Goal: Task Accomplishment & Management: Manage account settings

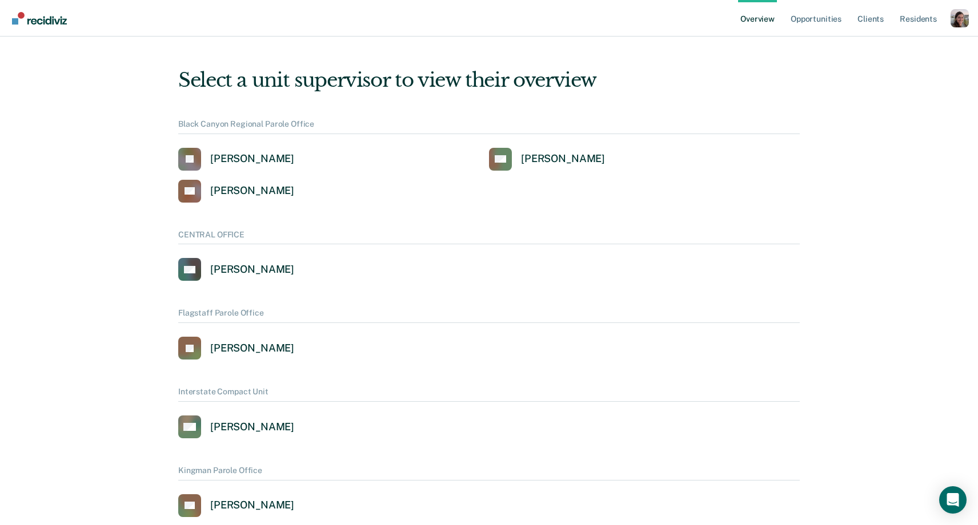
click at [954, 16] on div "Profile dropdown button" at bounding box center [959, 18] width 18 height 18
click at [908, 45] on link "Profile" at bounding box center [914, 46] width 92 height 10
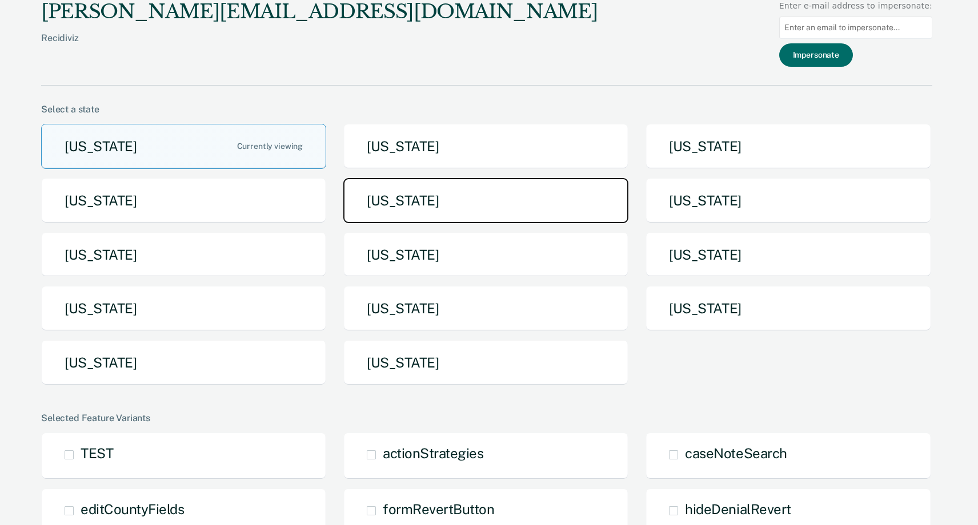
click at [481, 209] on button "[US_STATE]" at bounding box center [485, 200] width 285 height 45
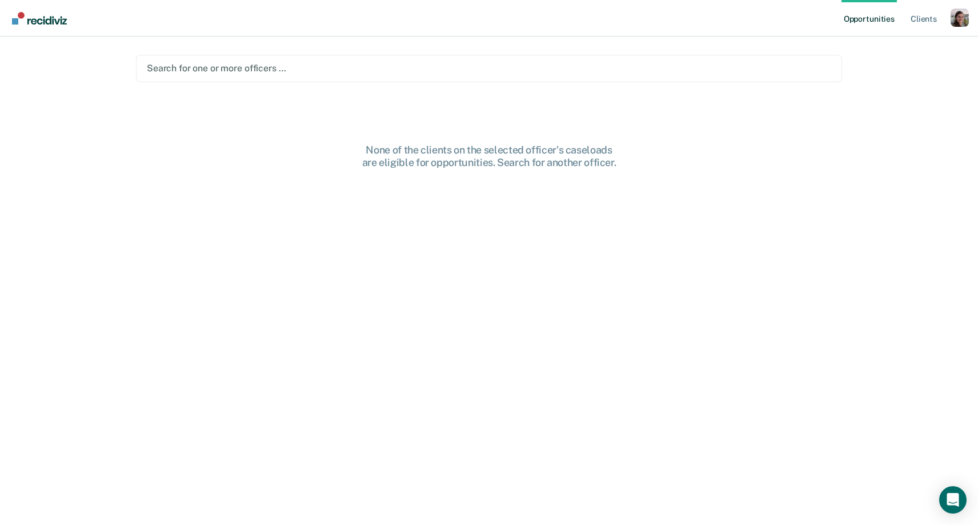
click at [389, 71] on div at bounding box center [489, 68] width 684 height 13
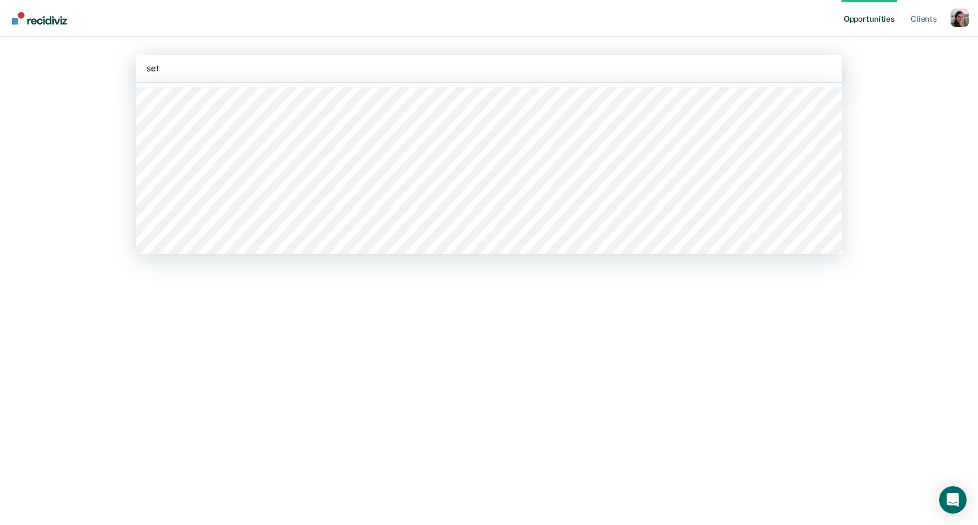
type input "[PERSON_NAME]"
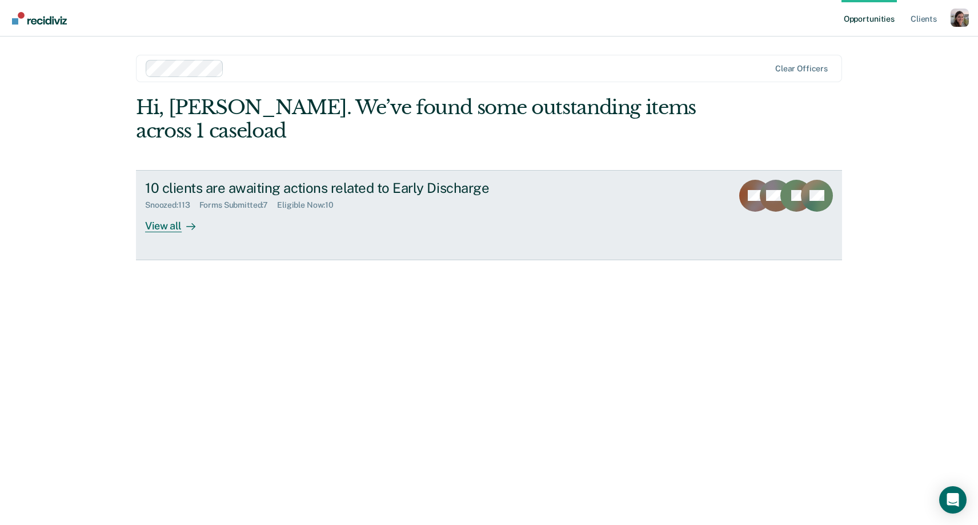
click at [178, 234] on link "10 clients are awaiting actions related to Early Discharge Snoozed : 113 Forms …" at bounding box center [489, 215] width 706 height 90
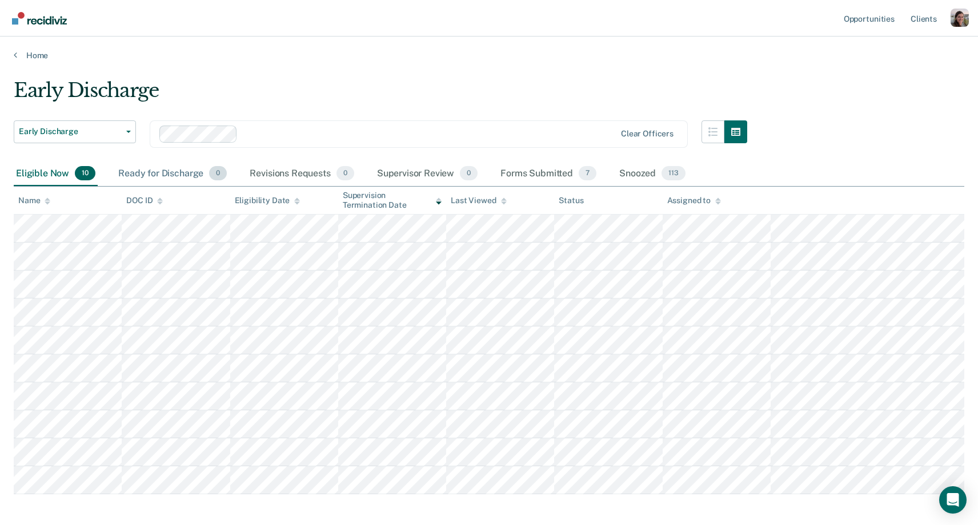
click at [168, 173] on div "Ready for Discharge 0" at bounding box center [172, 174] width 113 height 25
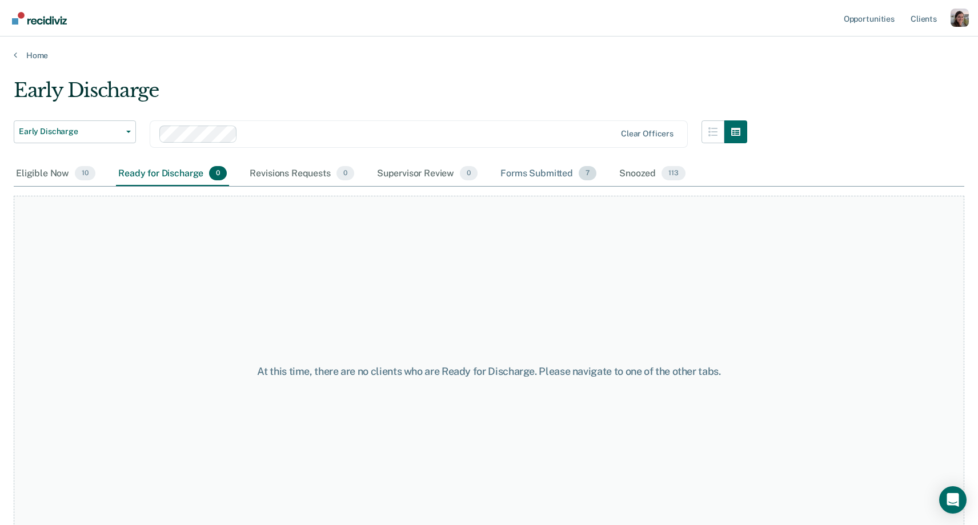
click at [522, 173] on div "Forms Submitted 7" at bounding box center [548, 174] width 101 height 25
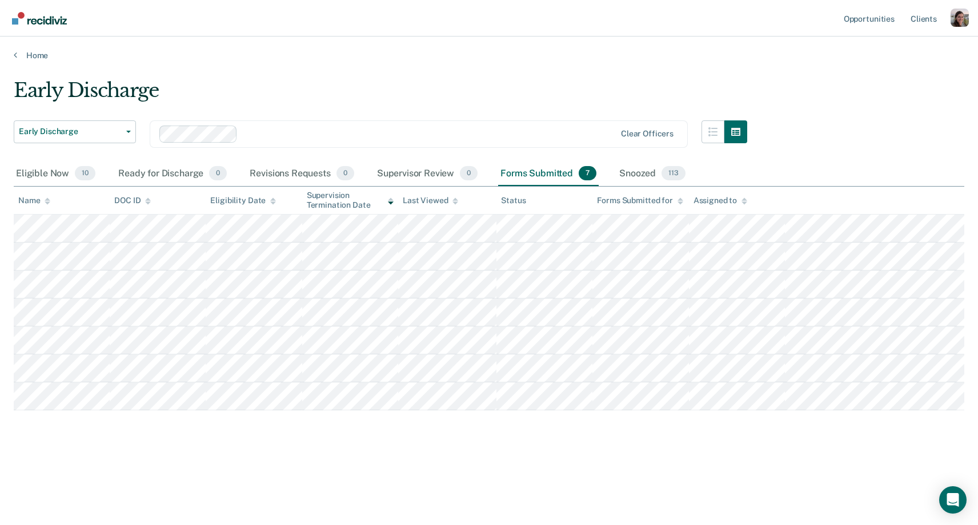
click at [568, 61] on main "Early Discharge Early Discharge Early Discharge Clear officers Eligible Now 10 …" at bounding box center [489, 291] width 978 height 461
click at [565, 100] on div "Early Discharge" at bounding box center [380, 95] width 733 height 33
click at [595, 457] on div "Early Discharge Early Discharge Early Discharge Clear officers Eligible Now 10 …" at bounding box center [489, 278] width 950 height 398
click at [543, 71] on main "Early Discharge Early Discharge Early Discharge Clear officers Eligible Now 10 …" at bounding box center [489, 291] width 978 height 461
click at [268, 74] on main "Early Discharge Early Discharge Early Discharge Clear officers Eligible Now 10 …" at bounding box center [489, 291] width 978 height 461
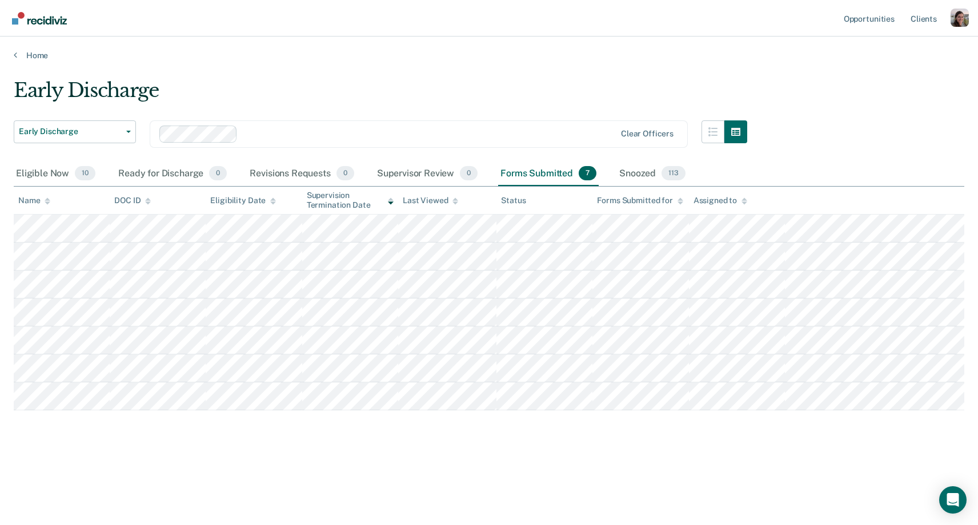
click at [502, 65] on main "Early Discharge Early Discharge Early Discharge Clear officers Eligible Now 10 …" at bounding box center [489, 291] width 978 height 461
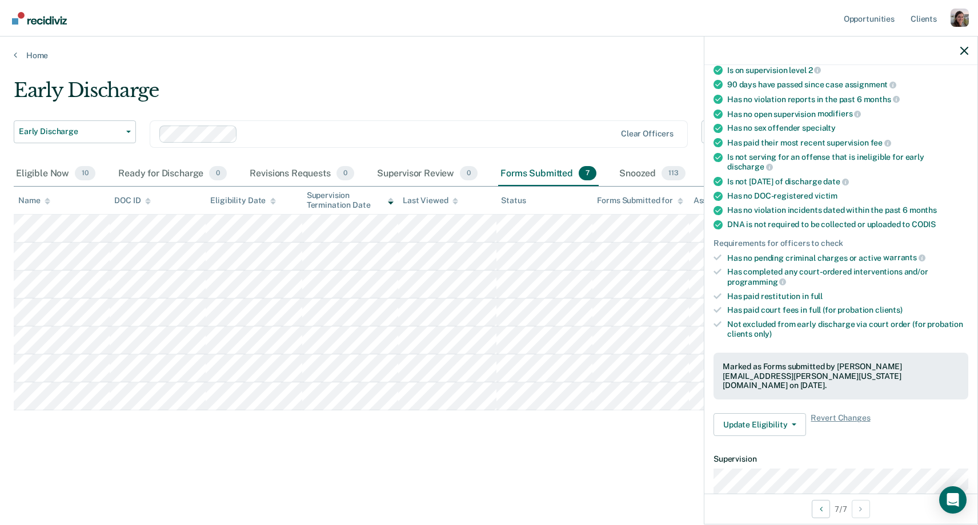
scroll to position [105, 0]
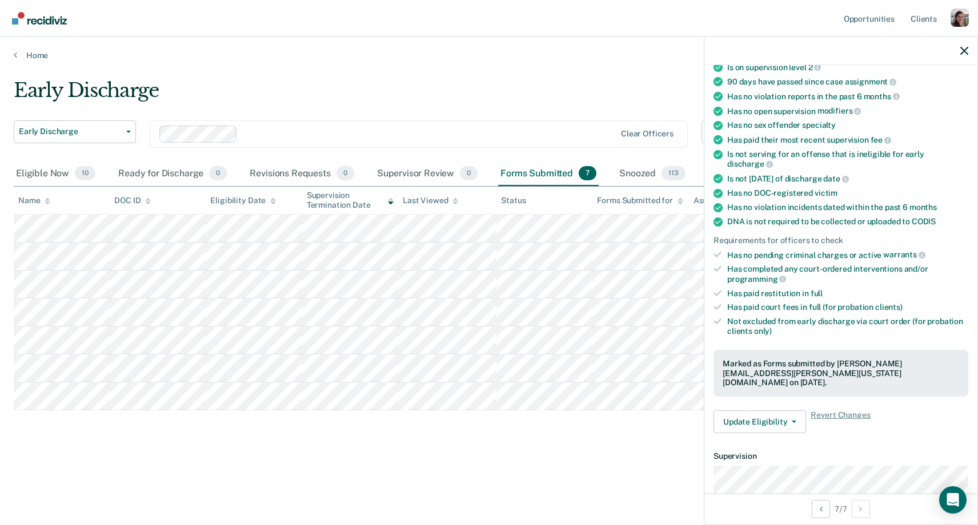
click at [483, 93] on div "Early Discharge" at bounding box center [380, 95] width 733 height 33
click at [295, 42] on div "Home" at bounding box center [489, 49] width 978 height 24
click at [627, 170] on div "Snoozed 113" at bounding box center [652, 174] width 71 height 25
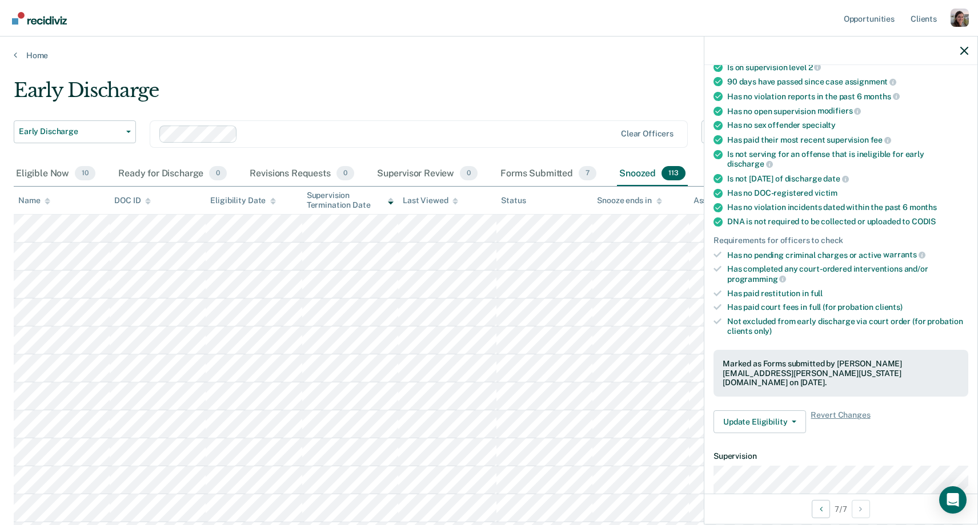
click at [453, 201] on icon at bounding box center [455, 201] width 6 height 7
click at [962, 53] on icon "button" at bounding box center [964, 51] width 8 height 8
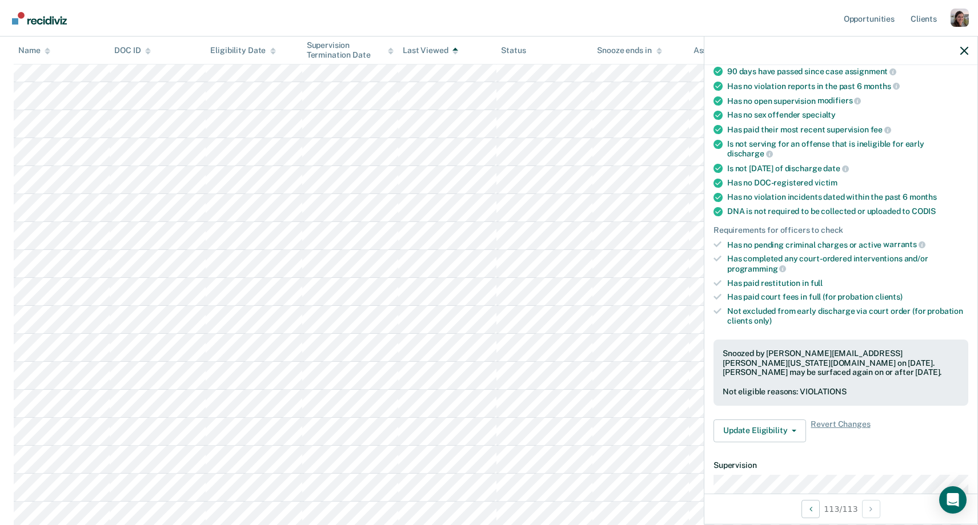
scroll to position [0, 0]
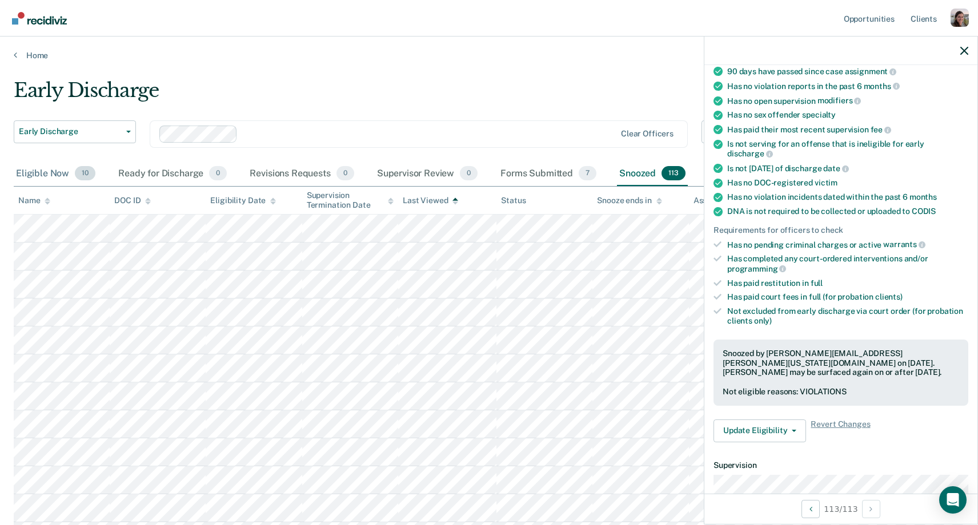
click at [42, 174] on div "Eligible Now 10" at bounding box center [56, 174] width 84 height 25
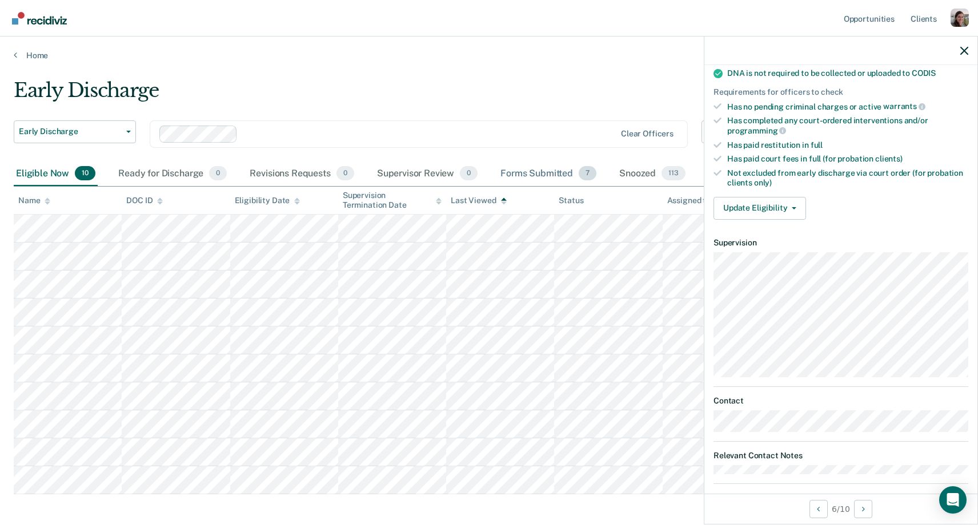
click at [548, 171] on div "Forms Submitted 7" at bounding box center [548, 174] width 101 height 25
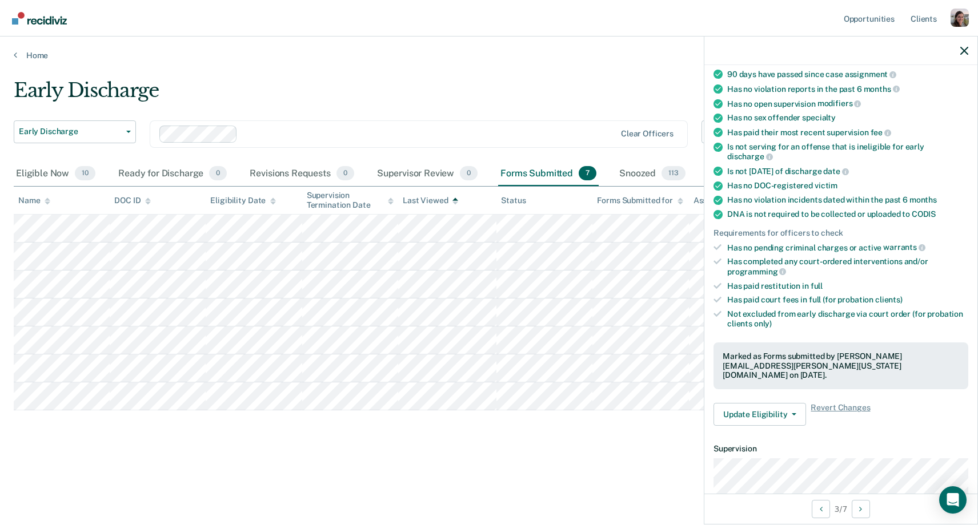
scroll to position [121, 0]
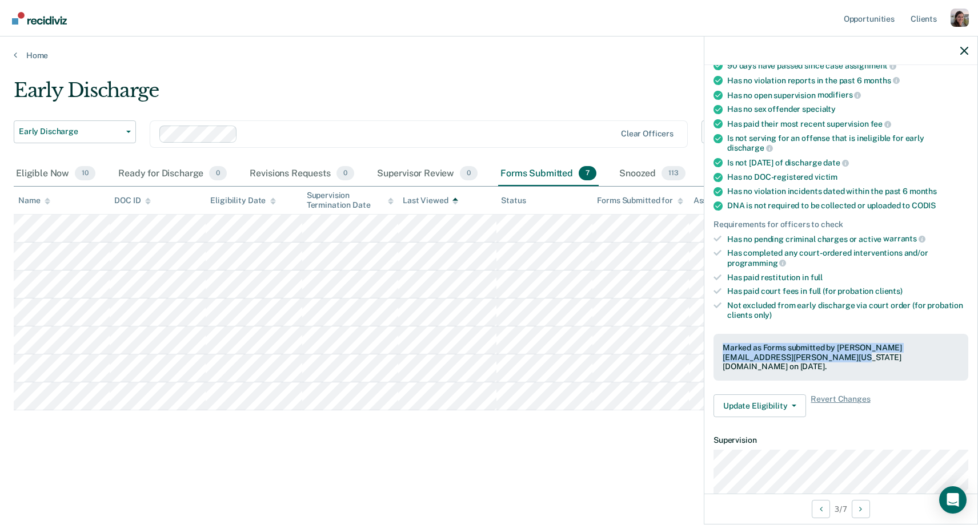
drag, startPoint x: 840, startPoint y: 346, endPoint x: 825, endPoint y: 326, distance: 24.9
click at [825, 334] on div "Marked as Forms submitted by [PERSON_NAME][EMAIL_ADDRESS][PERSON_NAME][US_STATE…" at bounding box center [840, 357] width 255 height 47
click at [826, 343] on div "Marked as Forms submitted by [PERSON_NAME][EMAIL_ADDRESS][PERSON_NAME][US_STATE…" at bounding box center [840, 357] width 236 height 29
click at [416, 67] on main "Early Discharge Early Discharge Early Discharge Clear officers Eligible Now 10 …" at bounding box center [489, 291] width 978 height 461
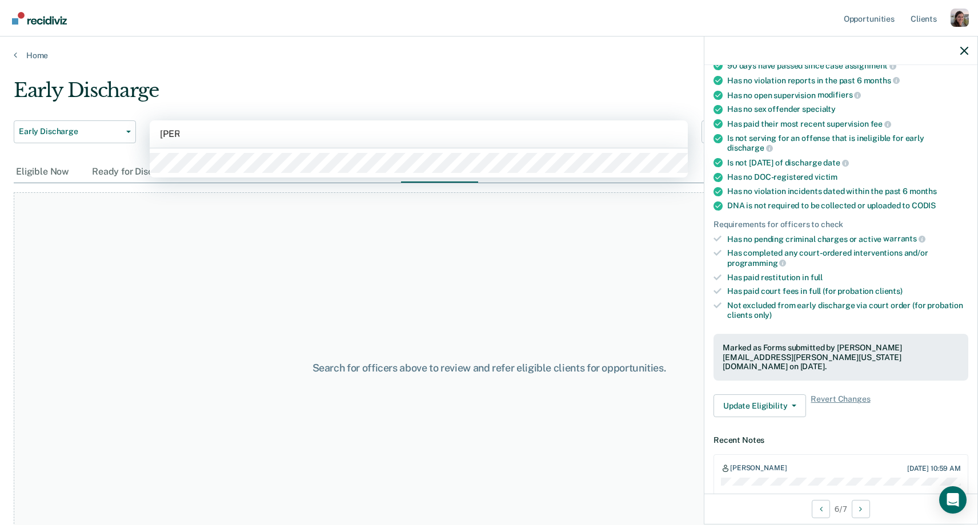
type input "lesl"
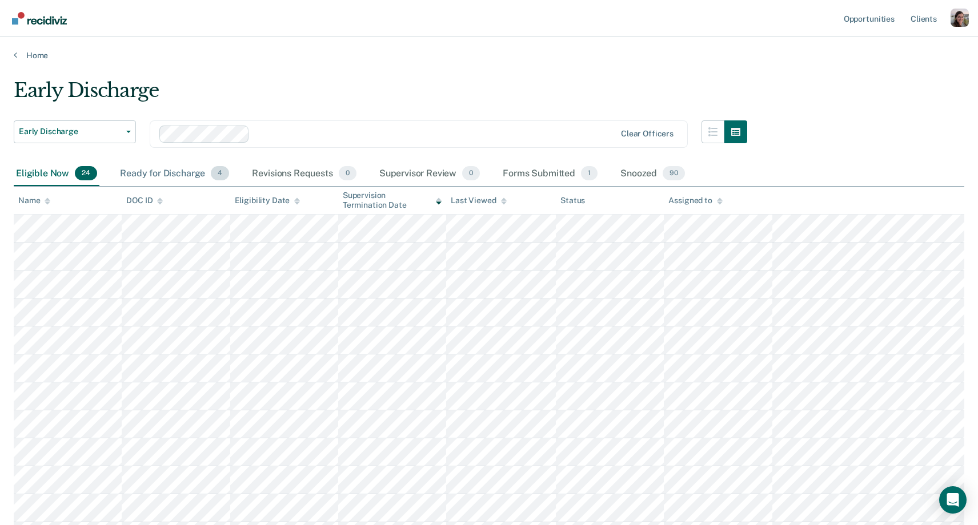
click at [175, 173] on div "Ready for Discharge 4" at bounding box center [175, 174] width 114 height 25
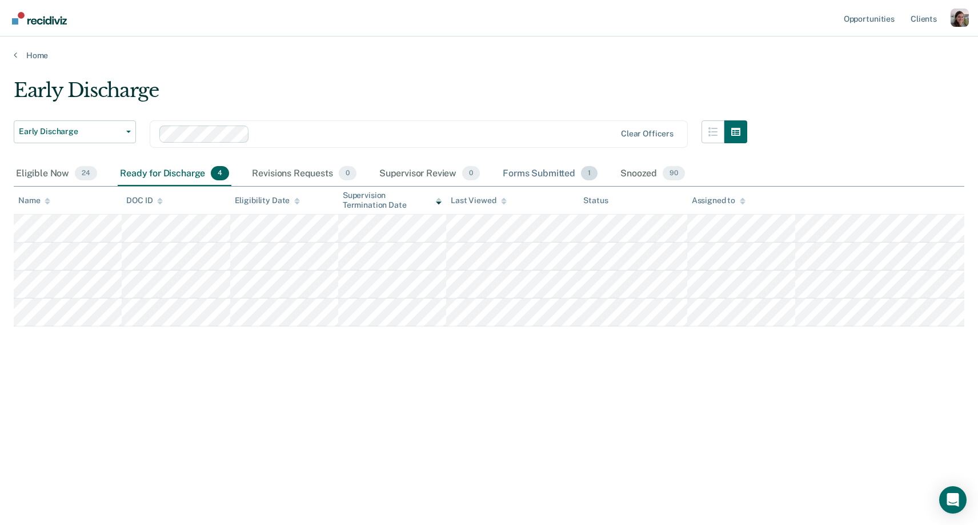
click at [525, 172] on div "Forms Submitted 1" at bounding box center [549, 174] width 99 height 25
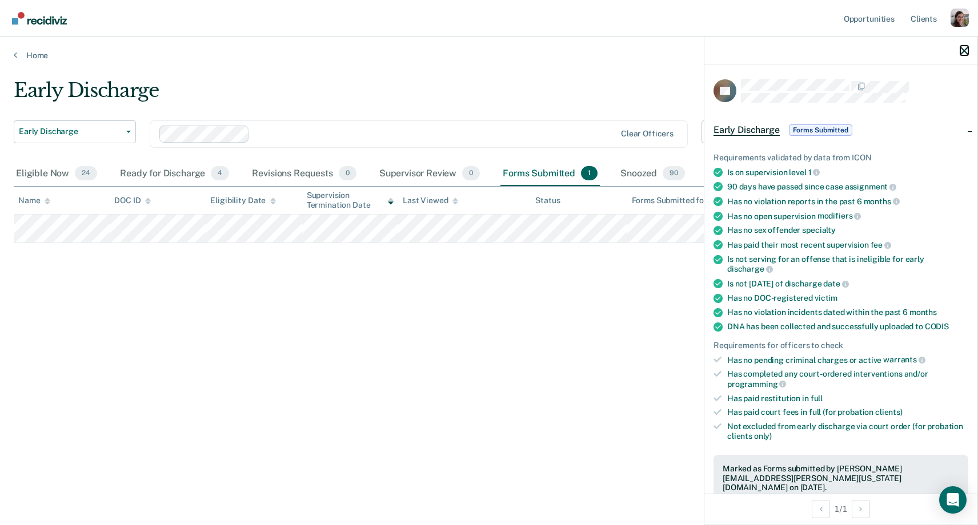
click at [967, 54] on icon "button" at bounding box center [964, 51] width 8 height 8
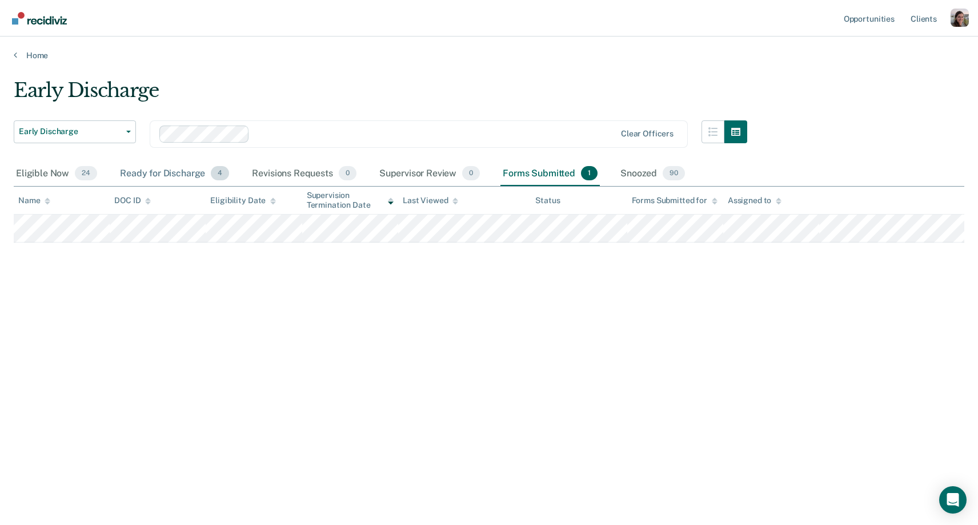
click at [159, 169] on div "Ready for Discharge 4" at bounding box center [175, 174] width 114 height 25
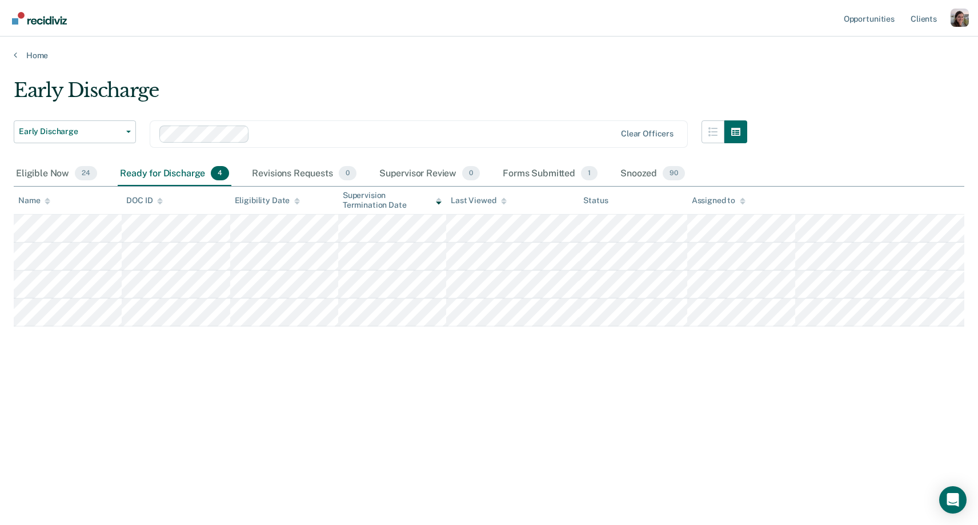
click at [296, 83] on div "Early Discharge" at bounding box center [380, 95] width 733 height 33
click at [403, 79] on div "Early Discharge" at bounding box center [380, 95] width 733 height 33
click at [497, 383] on div "Early Discharge Early Discharge Early Discharge Clear officers Eligible Now 24 …" at bounding box center [489, 259] width 950 height 361
click at [387, 53] on link "Home" at bounding box center [489, 55] width 950 height 10
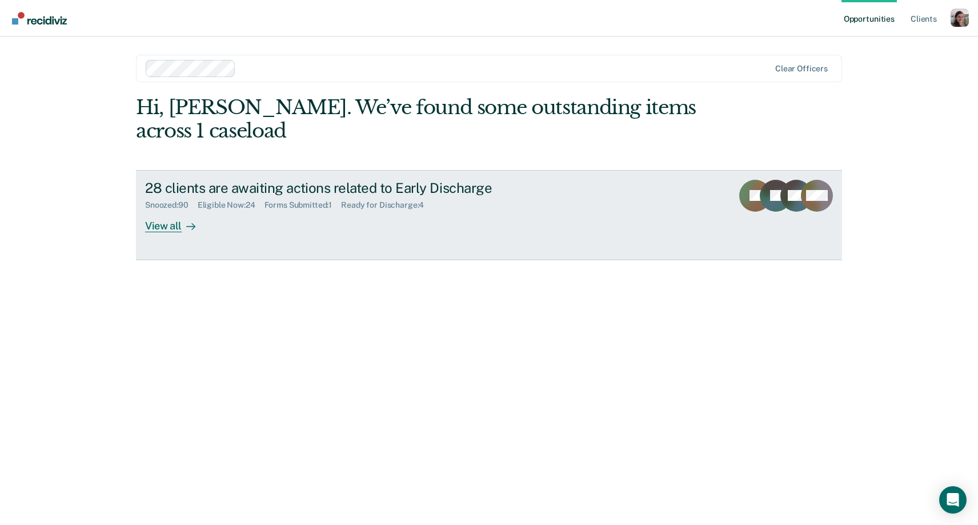
click at [179, 225] on div "View all" at bounding box center [177, 221] width 64 height 22
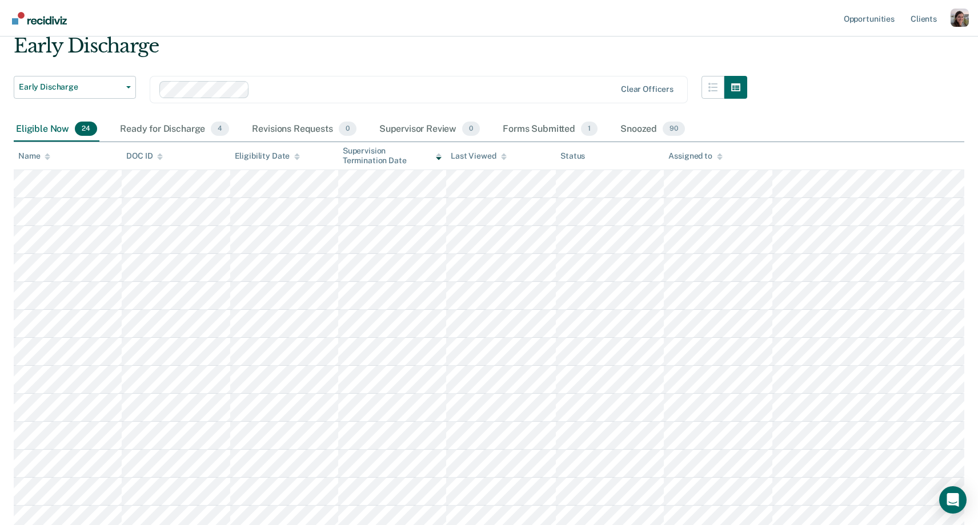
scroll to position [49, 0]
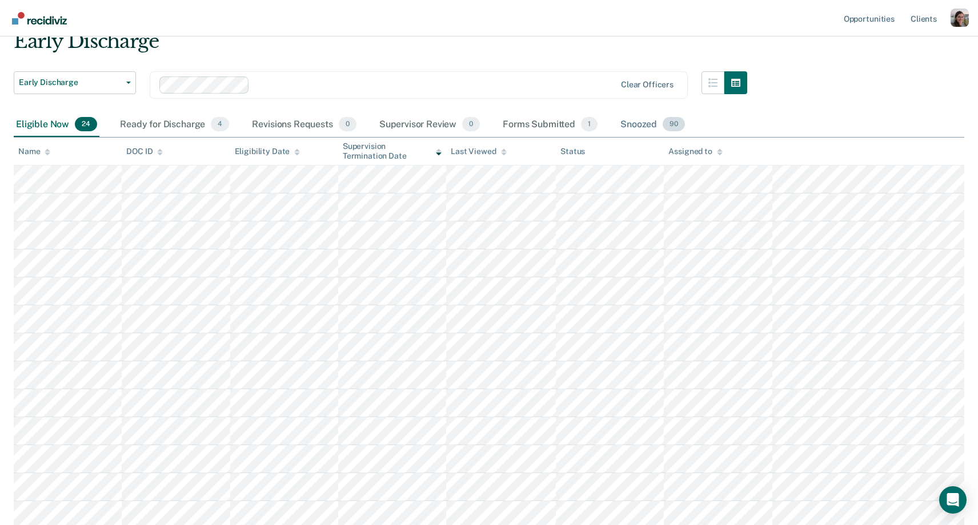
click at [643, 120] on div "Snoozed 90" at bounding box center [652, 125] width 69 height 25
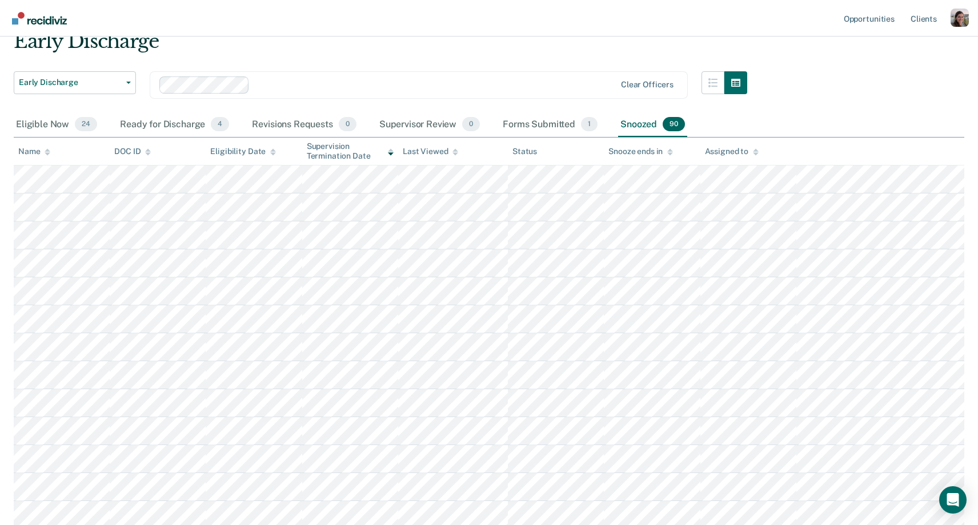
click at [457, 154] on icon at bounding box center [455, 151] width 6 height 7
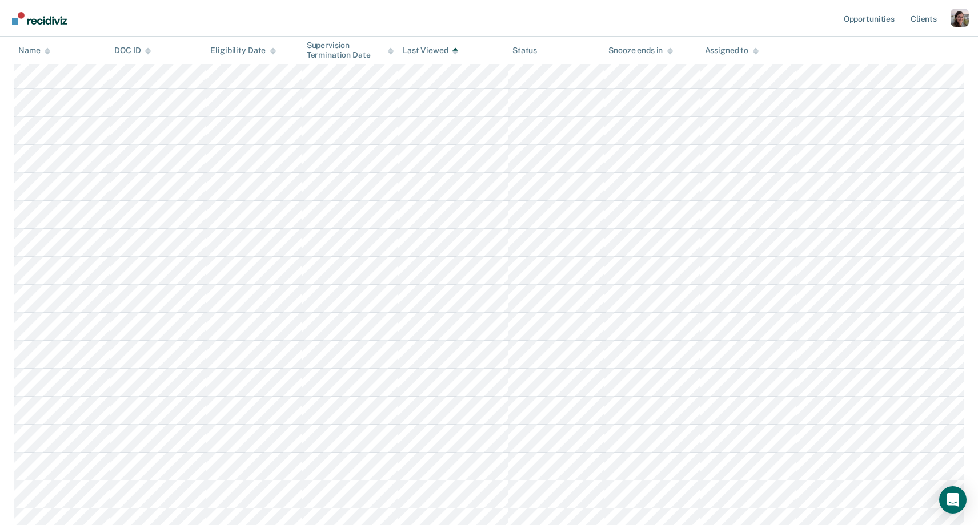
scroll to position [0, 0]
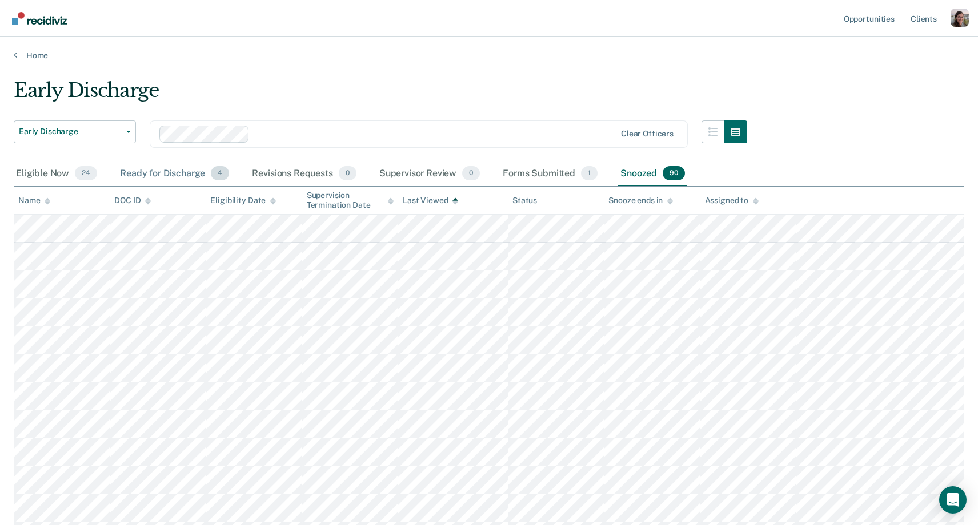
click at [175, 167] on div "Ready for Discharge 4" at bounding box center [175, 174] width 114 height 25
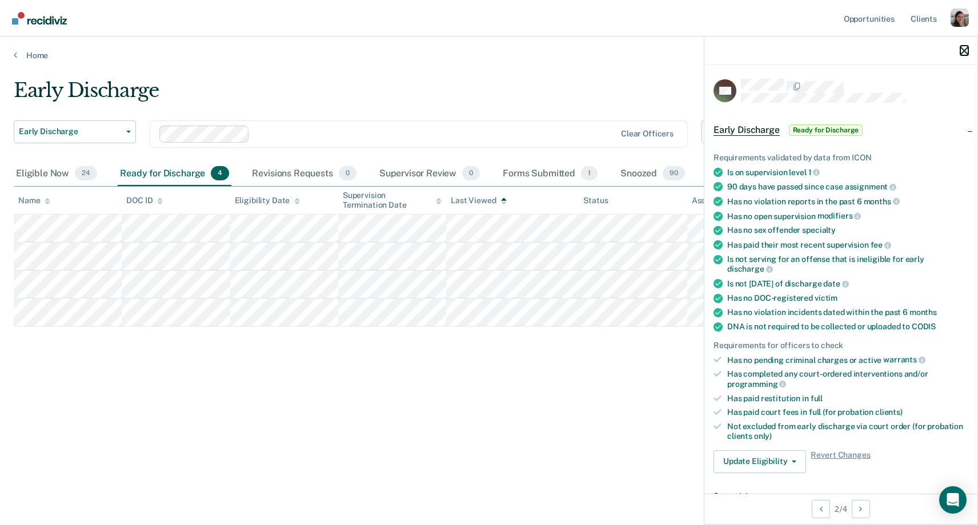
click at [966, 47] on button "button" at bounding box center [964, 51] width 8 height 10
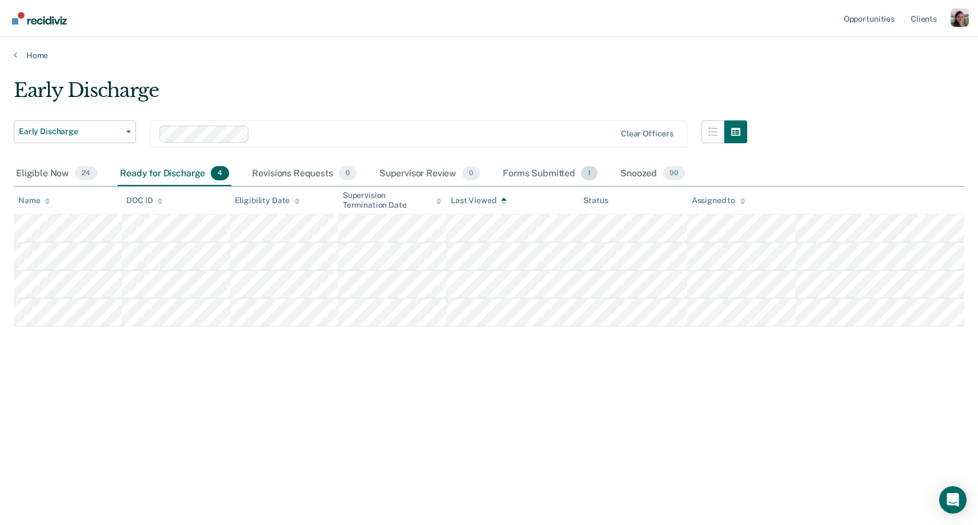
click at [556, 170] on div "Forms Submitted 1" at bounding box center [549, 174] width 99 height 25
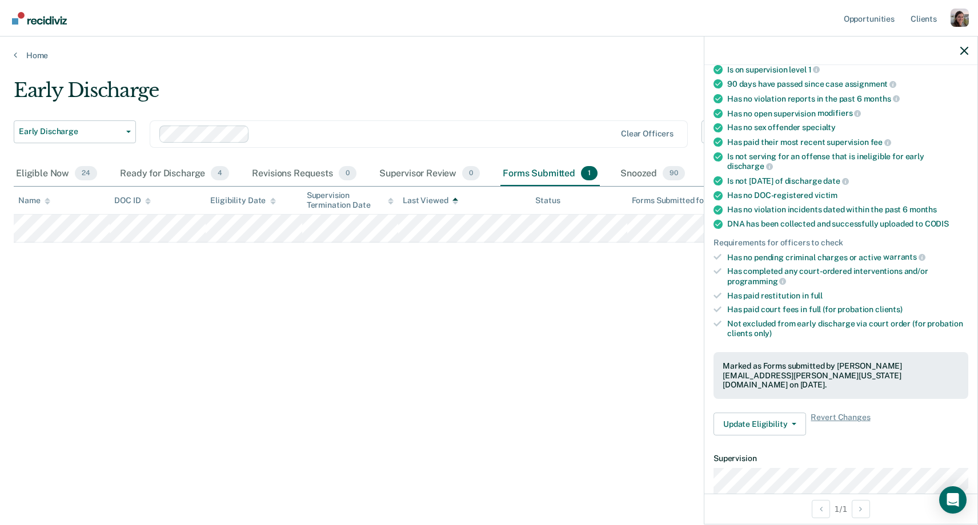
scroll to position [105, 0]
click at [959, 47] on div at bounding box center [840, 51] width 273 height 29
click at [963, 53] on icon "button" at bounding box center [964, 51] width 8 height 8
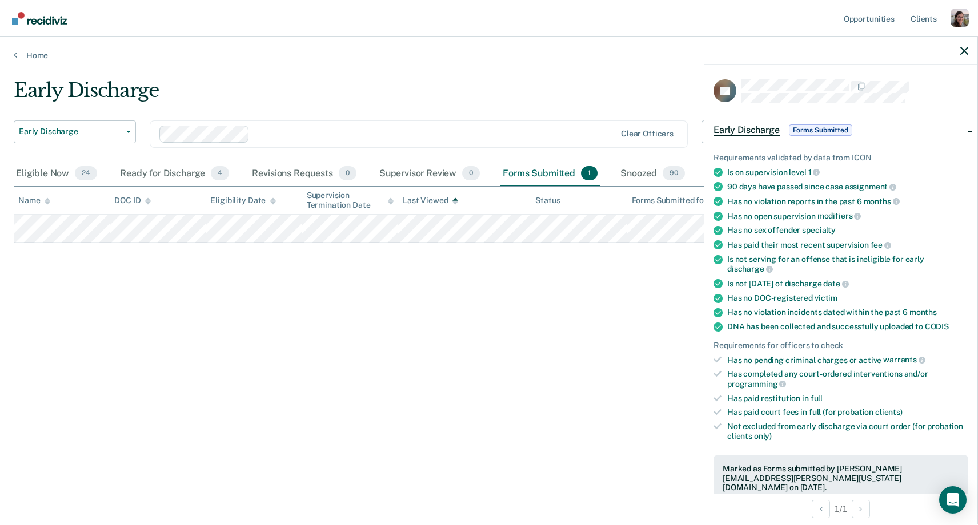
click at [603, 271] on div "Early Discharge Early Discharge Early Discharge Clear officers Eligible Now 24 …" at bounding box center [489, 259] width 950 height 361
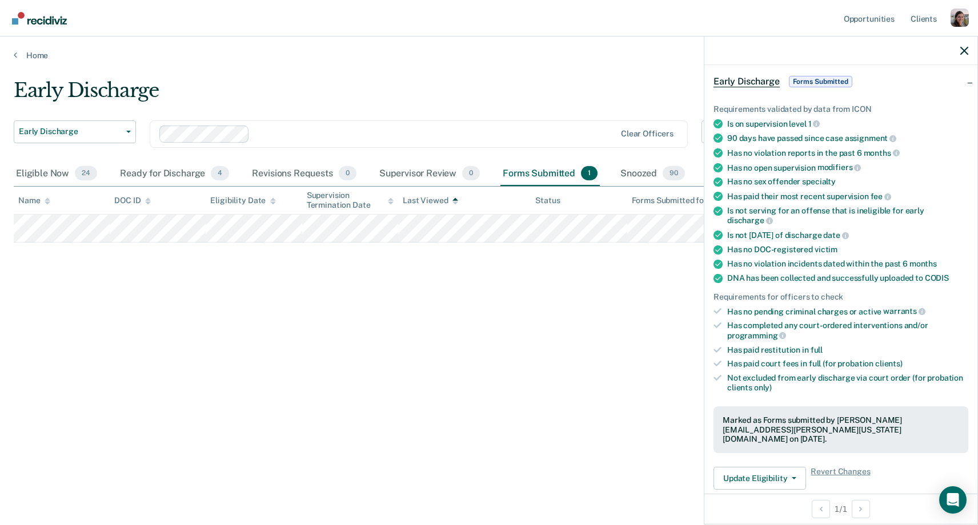
scroll to position [69, 0]
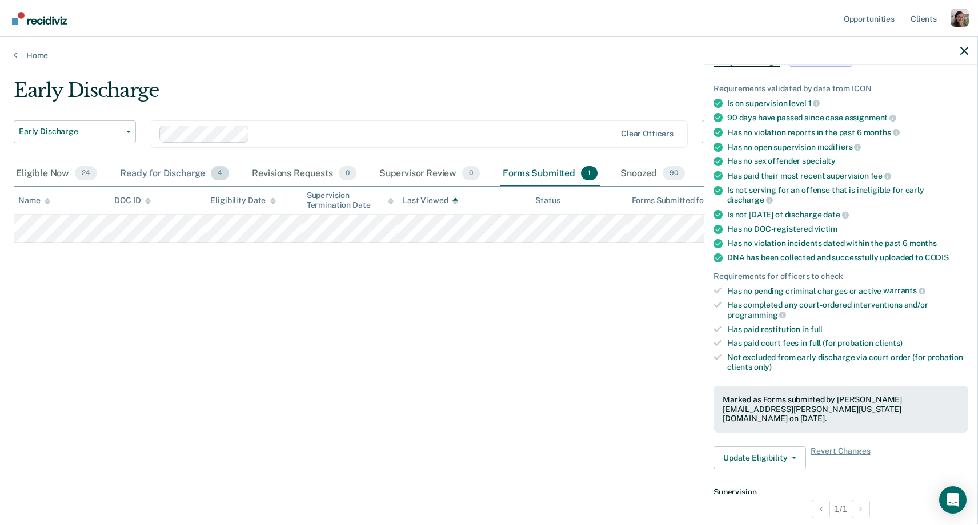
click at [171, 177] on div "Ready for Discharge 4" at bounding box center [175, 174] width 114 height 25
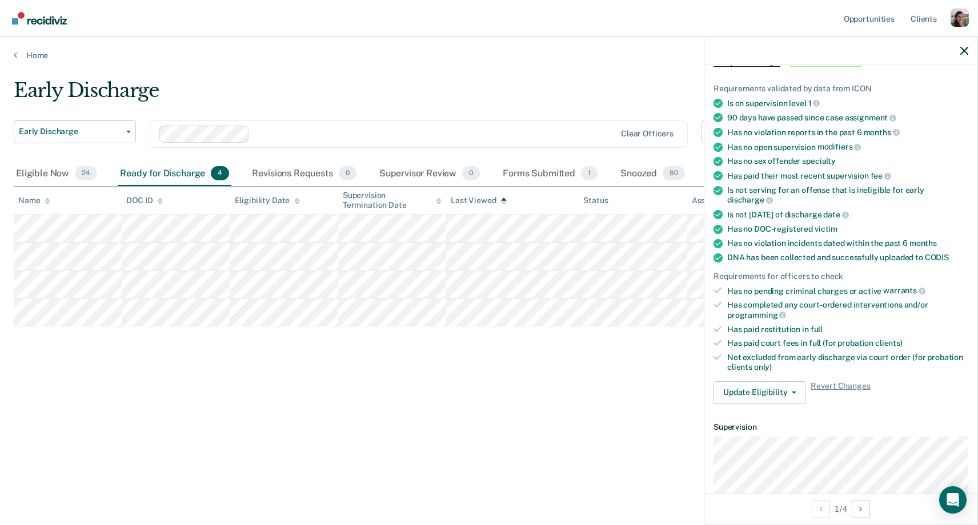
click at [485, 96] on div "Early Discharge" at bounding box center [380, 95] width 733 height 33
click at [494, 90] on div "Early Discharge" at bounding box center [380, 95] width 733 height 33
click at [342, 47] on div "Home" at bounding box center [489, 49] width 978 height 24
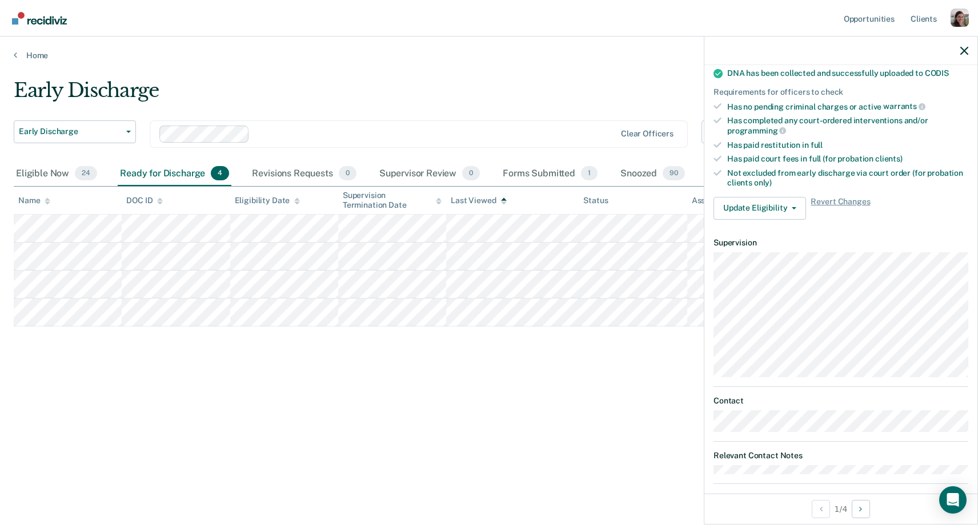
scroll to position [0, 0]
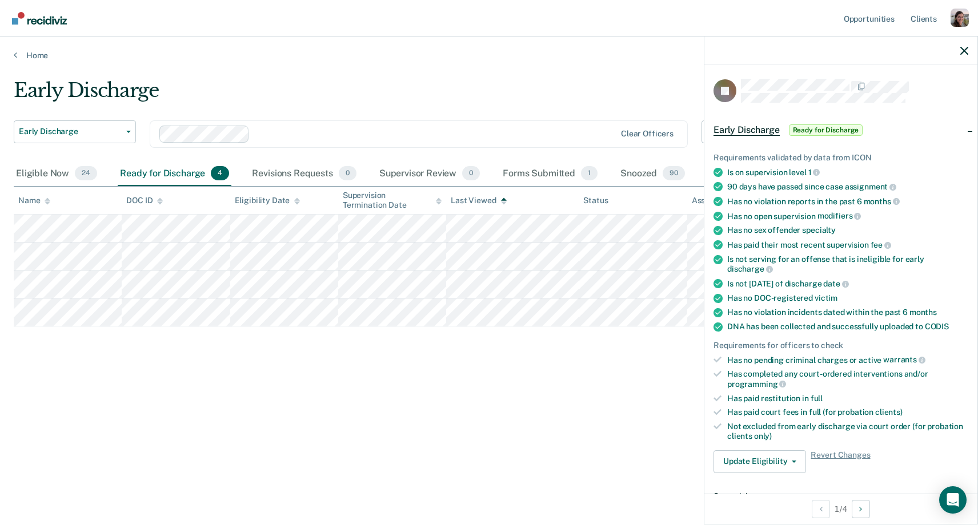
click at [496, 79] on div "Early Discharge" at bounding box center [380, 95] width 733 height 33
click at [404, 83] on div "Early Discharge" at bounding box center [380, 95] width 733 height 33
click at [403, 74] on main "Early Discharge Early Discharge Early Discharge Clear officers Eligible Now 24 …" at bounding box center [489, 291] width 978 height 461
click at [395, 470] on div "Early Discharge Early Discharge Early Discharge Clear officers Eligible Now 24 …" at bounding box center [489, 278] width 950 height 398
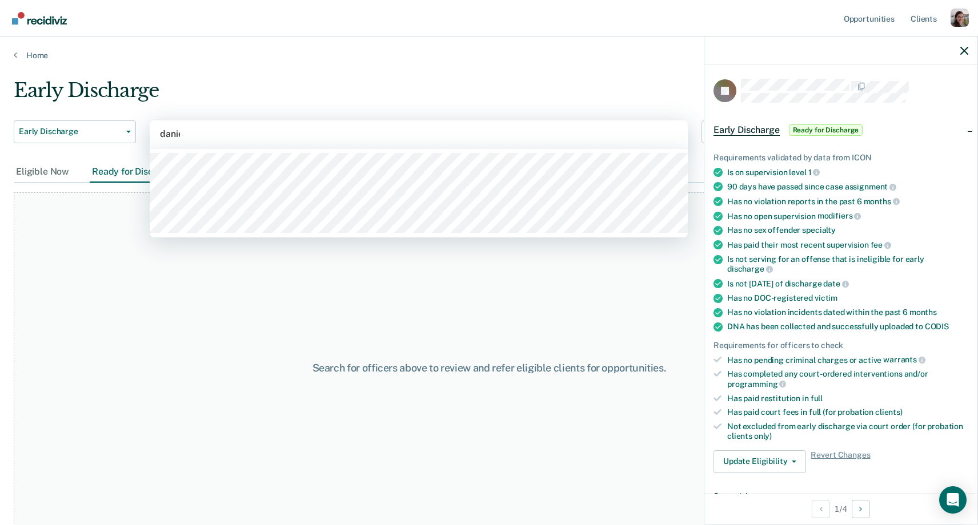
type input "[PERSON_NAME]"
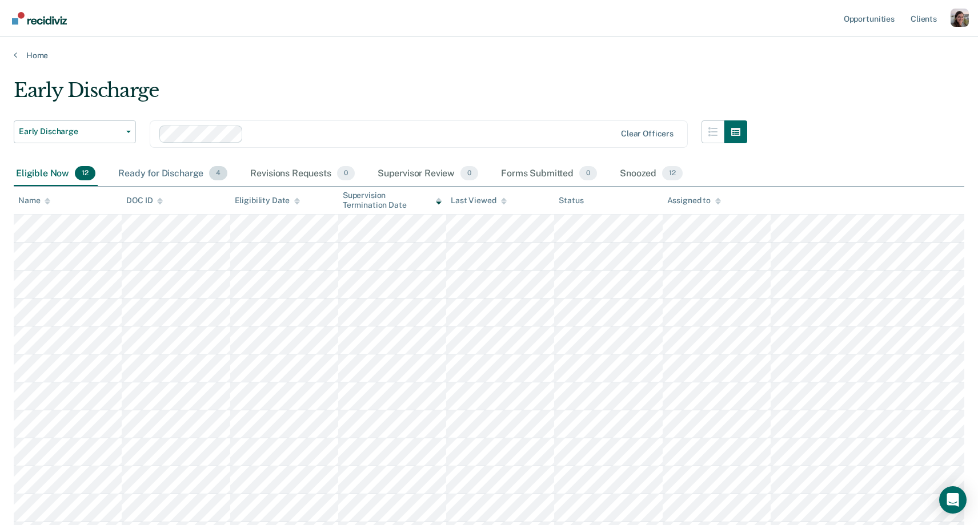
click at [147, 165] on div "Ready for Discharge 4" at bounding box center [173, 174] width 114 height 25
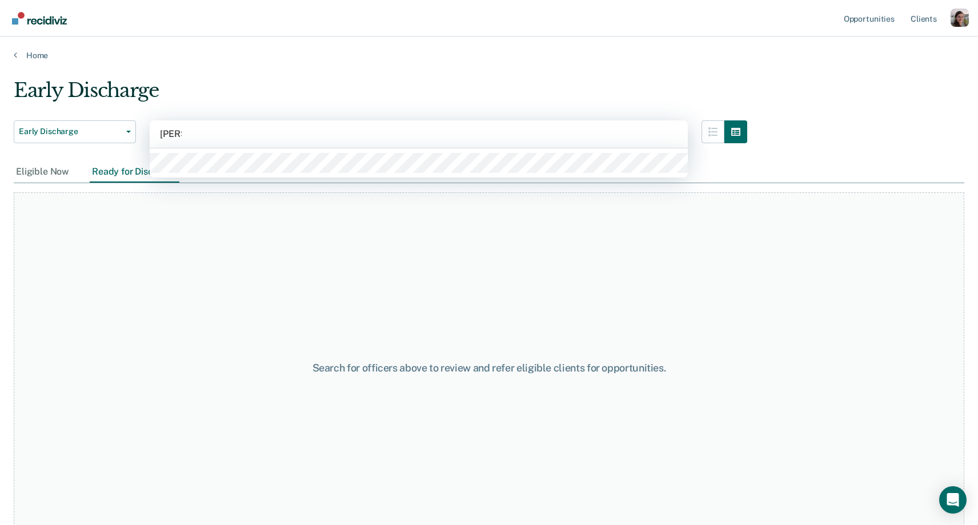
type input "Lesl"
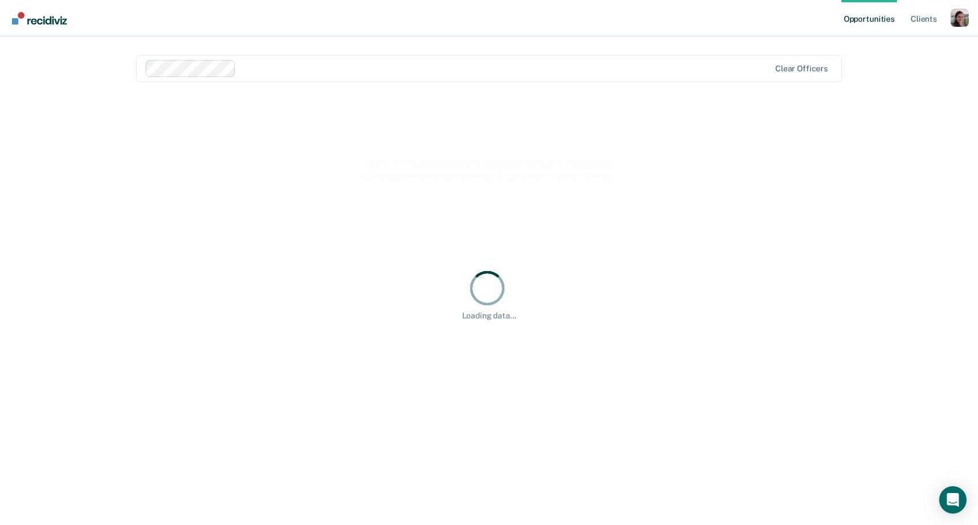
click at [959, 15] on div "Profile dropdown button" at bounding box center [959, 18] width 18 height 18
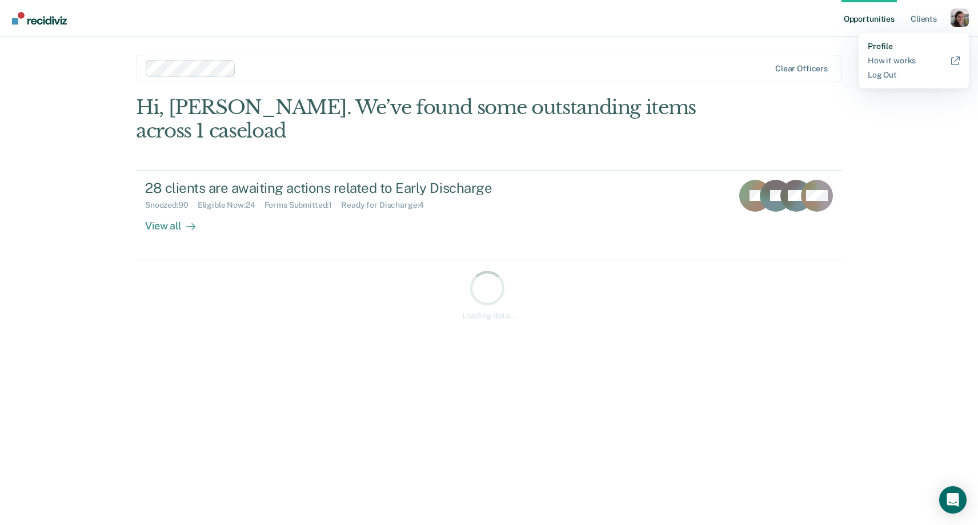
click at [887, 43] on link "Profile" at bounding box center [914, 47] width 92 height 10
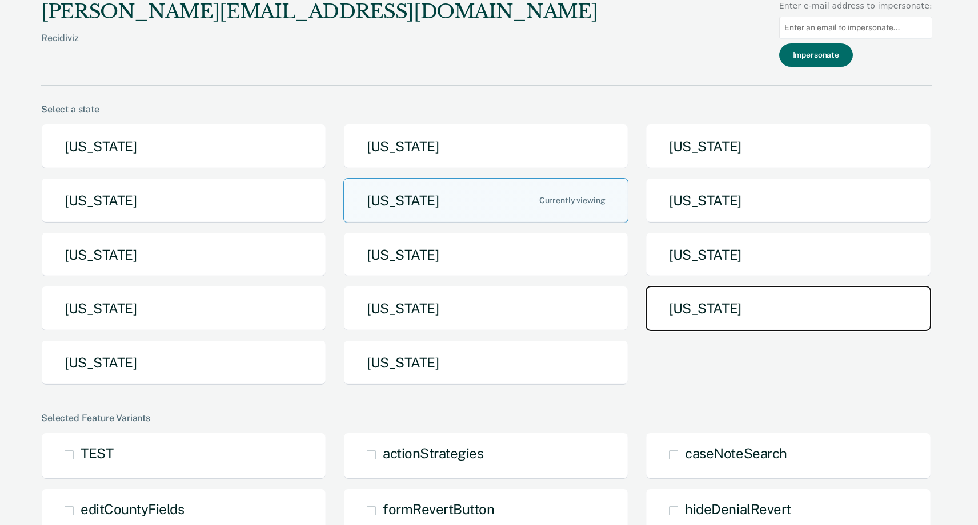
click at [689, 291] on button "[US_STATE]" at bounding box center [787, 308] width 285 height 45
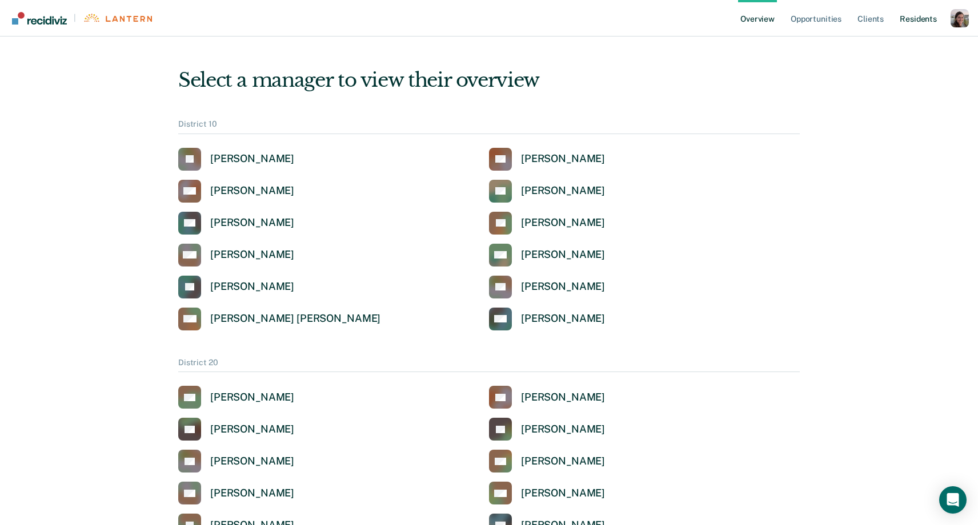
click at [911, 21] on link "Resident s" at bounding box center [918, 18] width 42 height 37
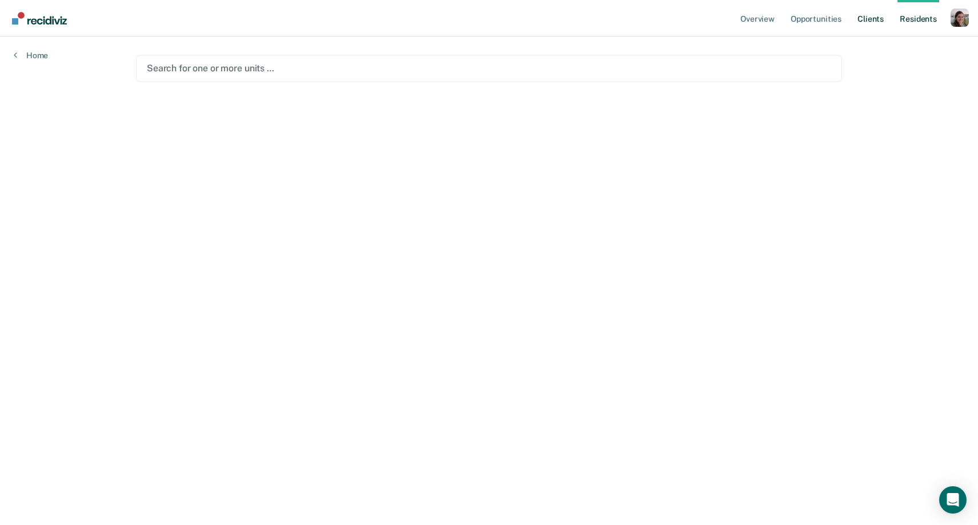
click at [866, 23] on link "Client s" at bounding box center [870, 18] width 31 height 37
click at [631, 63] on div at bounding box center [489, 68] width 684 height 13
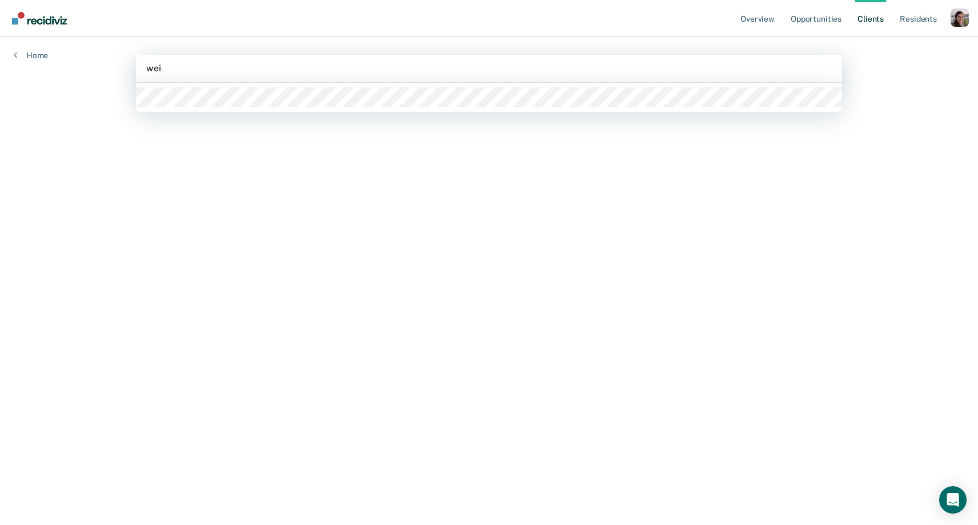
type input "wei"
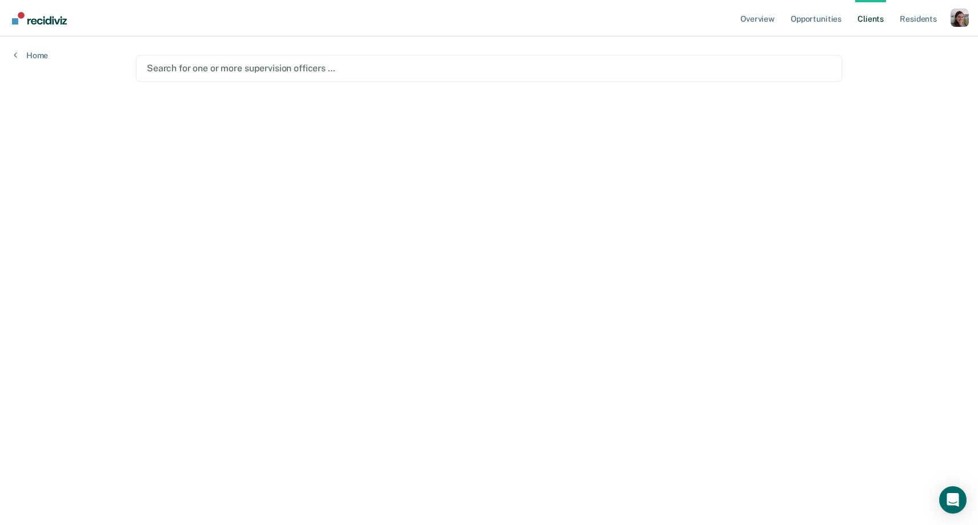
click at [421, 71] on div at bounding box center [489, 68] width 684 height 13
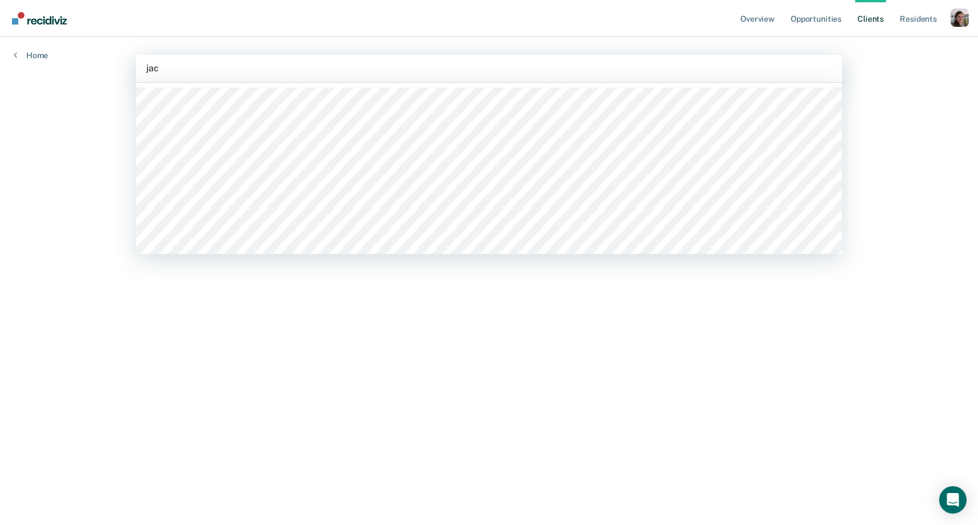
type input "jaco"
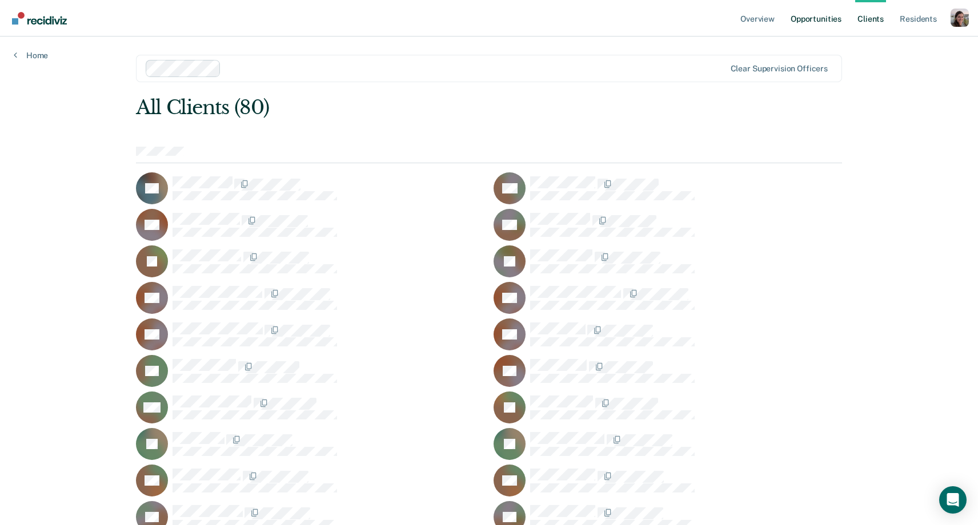
click at [811, 23] on link "Opportunities" at bounding box center [815, 18] width 55 height 37
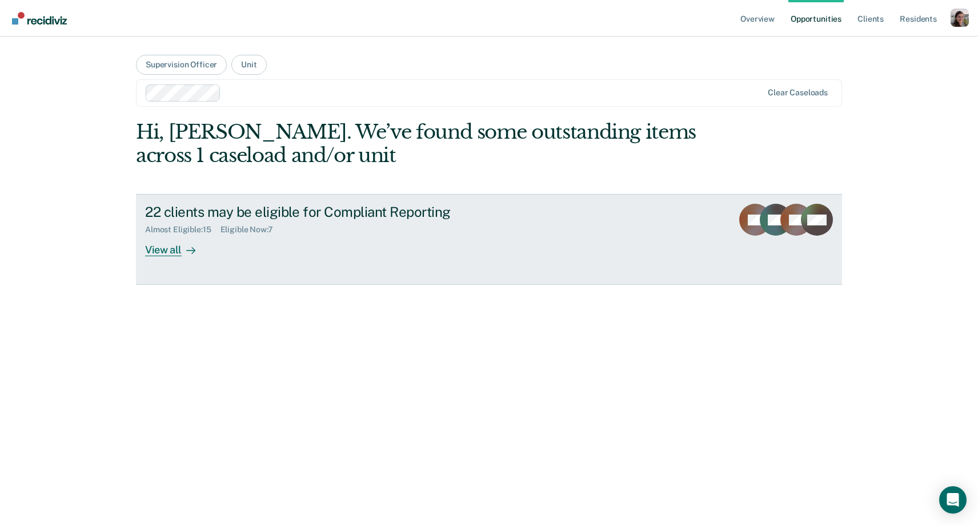
click at [159, 247] on div "View all" at bounding box center [177, 246] width 64 height 22
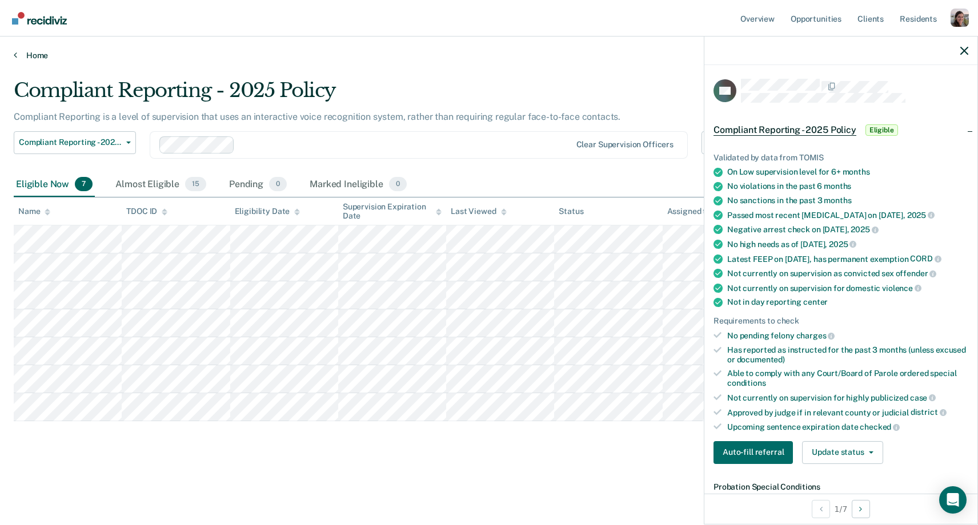
click at [660, 55] on link "Home" at bounding box center [489, 55] width 950 height 10
